Goal: Task Accomplishment & Management: Complete application form

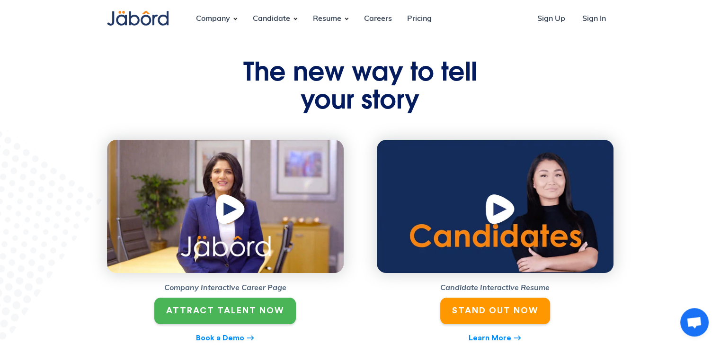
click at [231, 316] on link "ATTRACT TALENT NOW" at bounding box center [225, 310] width 142 height 26
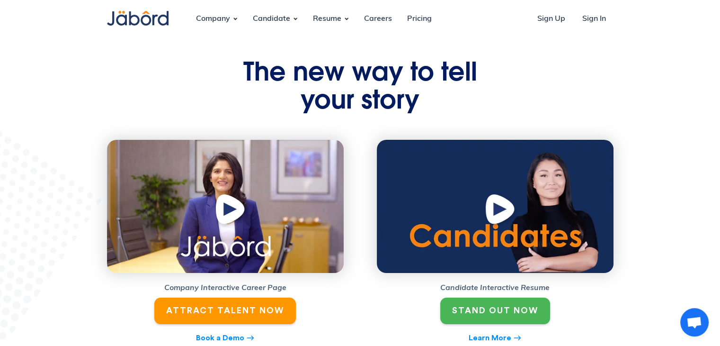
click at [498, 300] on link "STAND OUT NOW" at bounding box center [495, 310] width 110 height 26
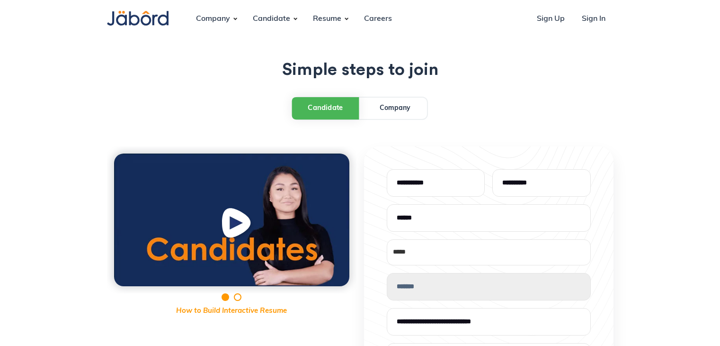
select select "*"
click at [392, 114] on link "Company" at bounding box center [395, 108] width 64 height 21
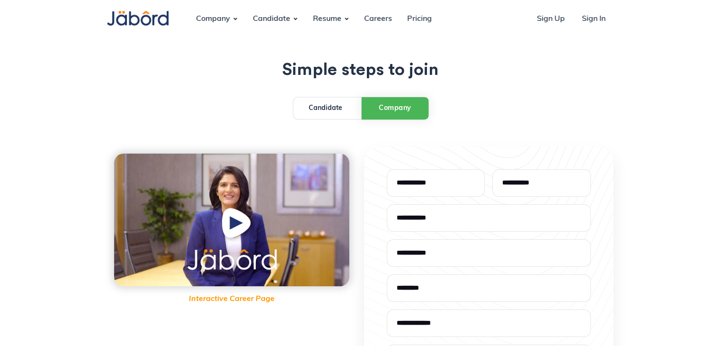
click at [323, 106] on div "Candidate" at bounding box center [326, 108] width 34 height 10
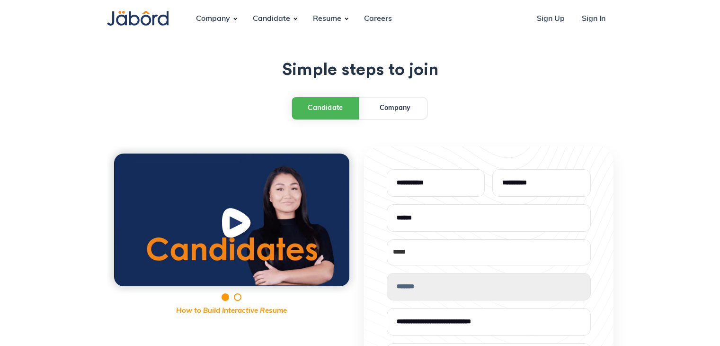
select select "*"
